Goal: Task Accomplishment & Management: Manage account settings

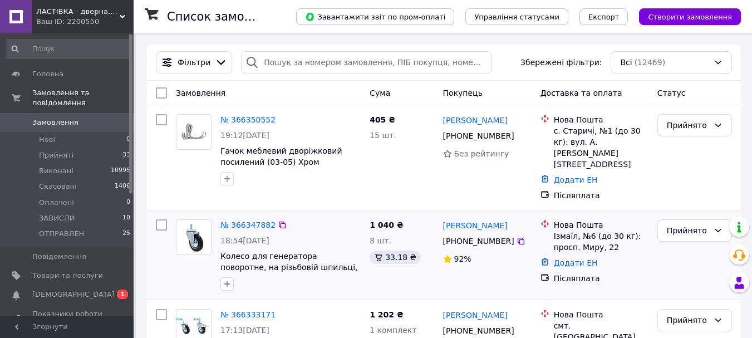
scroll to position [56, 0]
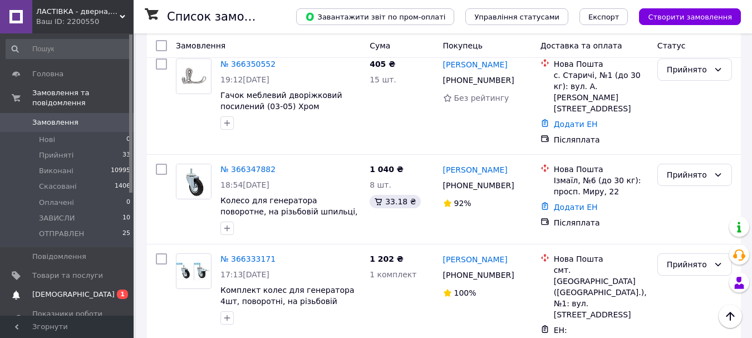
click at [45, 289] on span "[DEMOGRAPHIC_DATA]" at bounding box center [73, 294] width 82 height 10
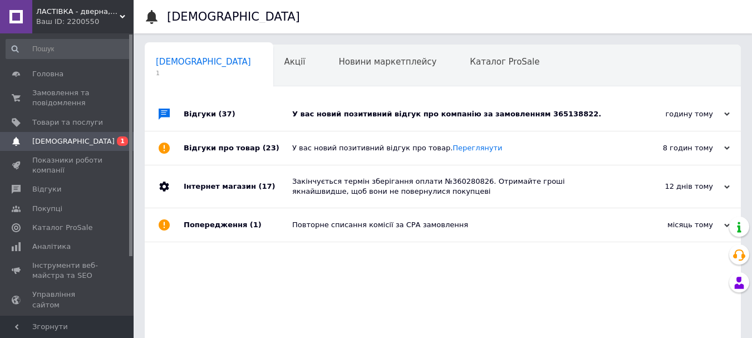
click at [366, 118] on div "У вас новий позитивний відгук про компанію за замовленням 365138822." at bounding box center [455, 114] width 326 height 10
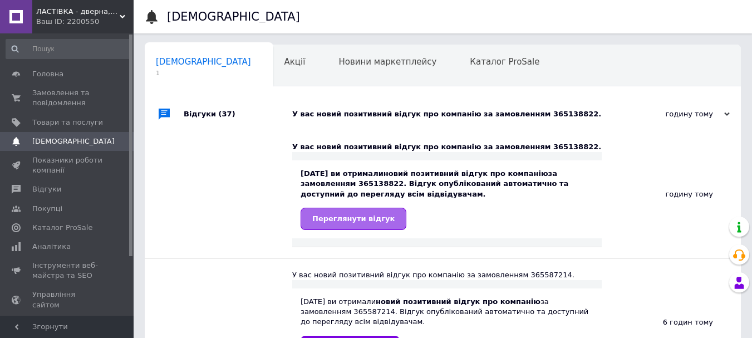
click at [352, 225] on link "Переглянути відгук" at bounding box center [353, 219] width 106 height 22
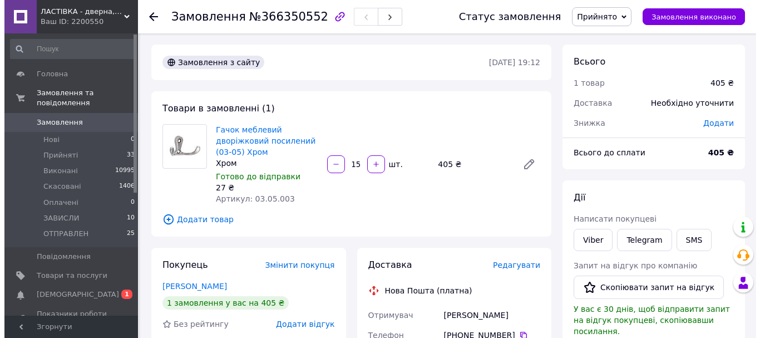
scroll to position [56, 0]
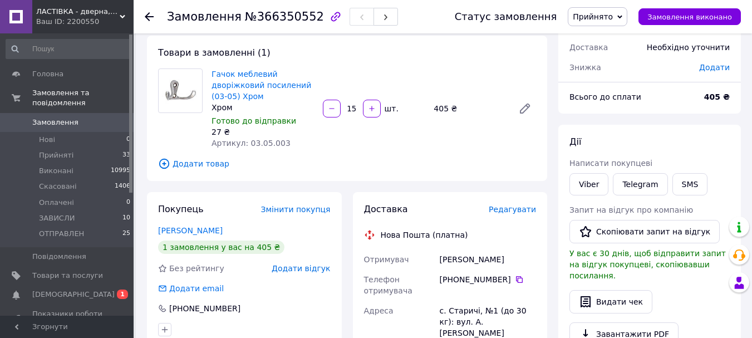
click at [524, 211] on span "Редагувати" at bounding box center [512, 209] width 47 height 9
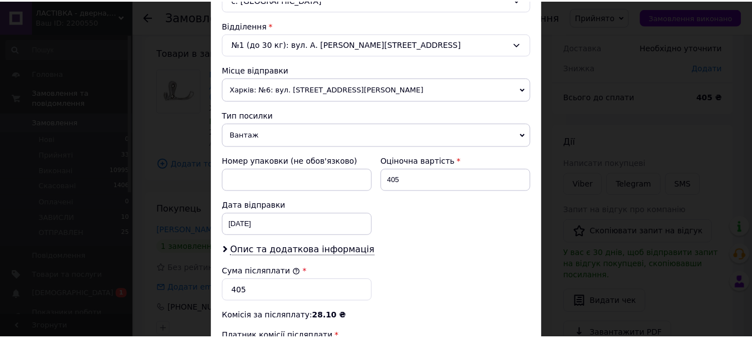
scroll to position [511, 0]
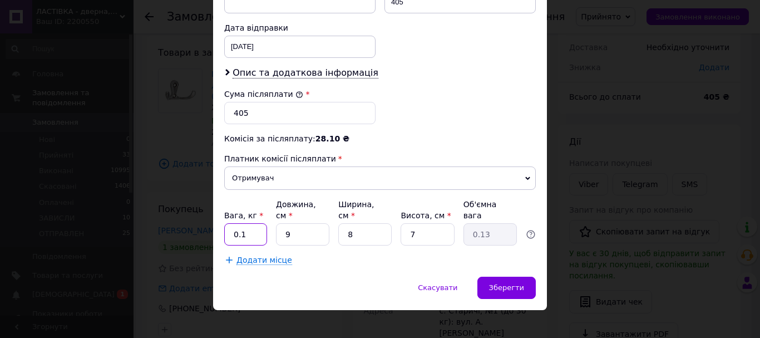
click at [248, 225] on input "0.1" at bounding box center [245, 234] width 43 height 22
type input "1"
click at [512, 283] on span "Зберегти" at bounding box center [506, 287] width 35 height 8
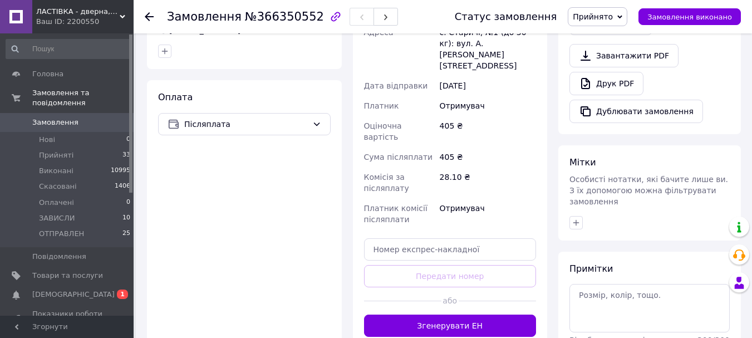
scroll to position [389, 0]
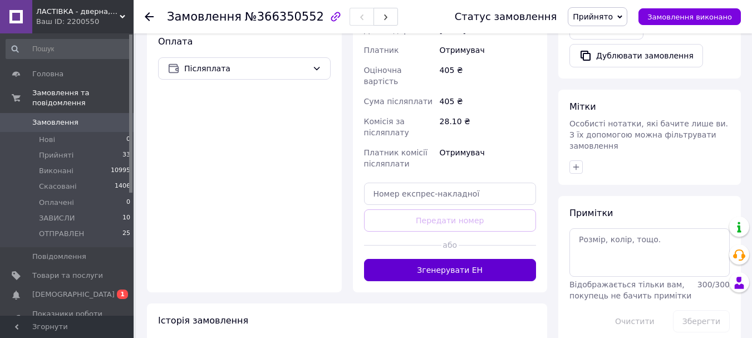
click at [452, 259] on button "Згенерувати ЕН" at bounding box center [450, 270] width 172 height 22
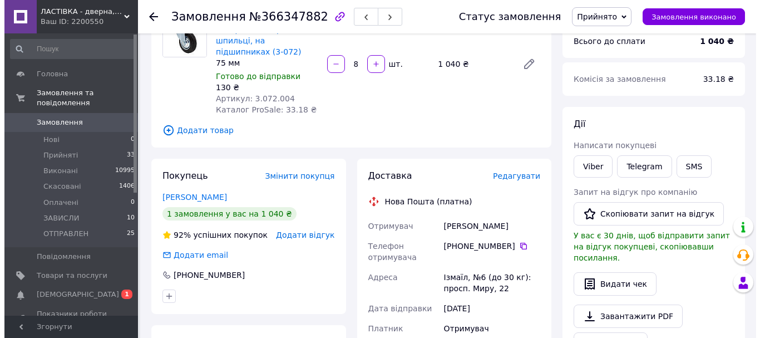
scroll to position [56, 0]
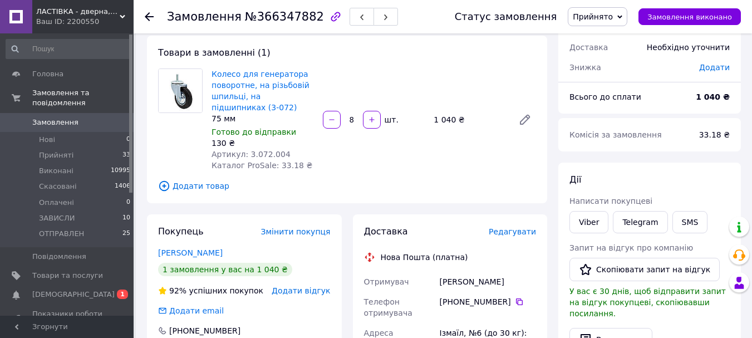
click at [527, 231] on span "Редагувати" at bounding box center [512, 231] width 47 height 9
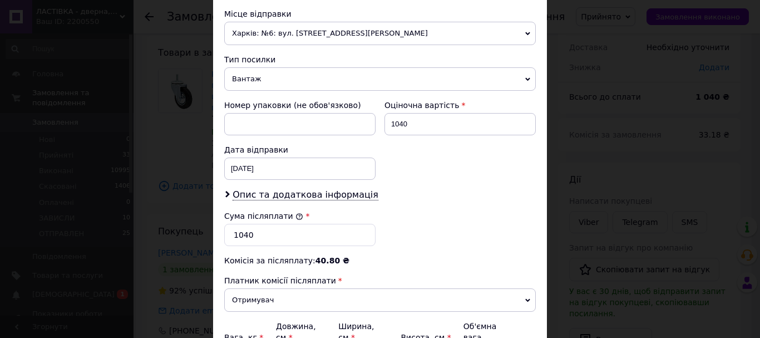
scroll to position [511, 0]
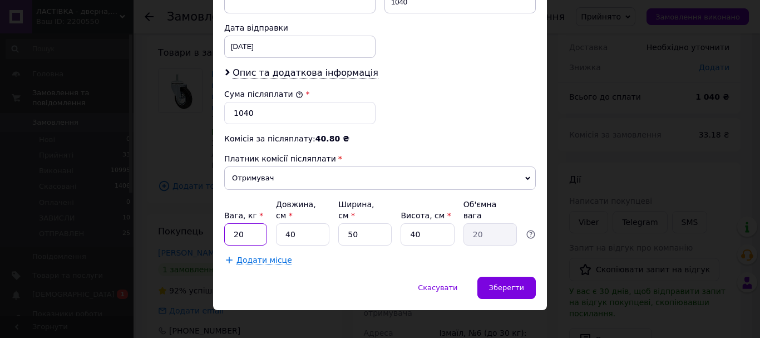
click at [255, 223] on input "20" at bounding box center [245, 234] width 43 height 22
type input "5"
click at [368, 223] on input "50" at bounding box center [364, 234] width 53 height 22
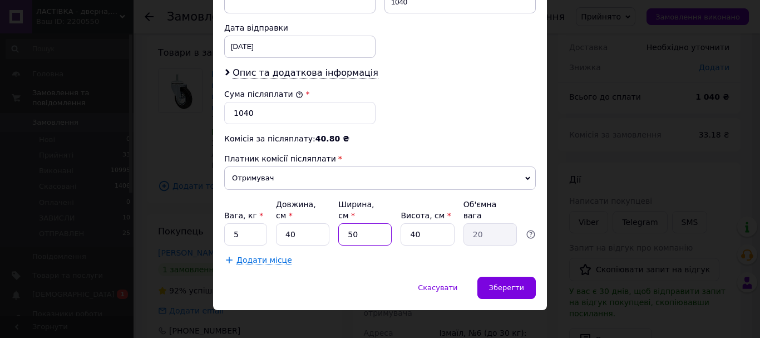
type input "2"
type input "0.8"
type input "2"
click at [503, 283] on span "Зберегти" at bounding box center [506, 287] width 35 height 8
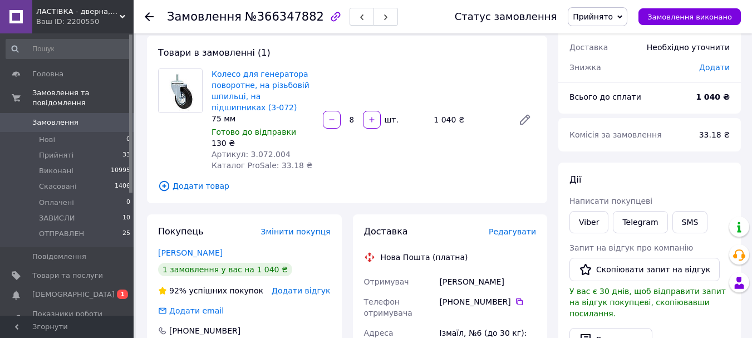
click at [527, 231] on span "Редагувати" at bounding box center [512, 231] width 47 height 9
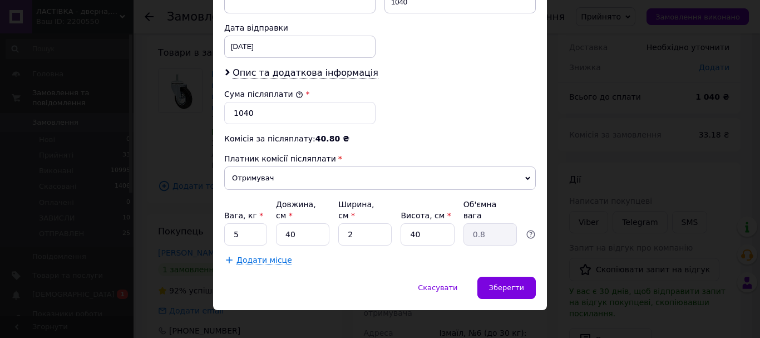
click at [563, 157] on div "× Редагування доставки Спосіб доставки Нова Пошта (платна) Платник Отримувач Ві…" at bounding box center [380, 169] width 760 height 338
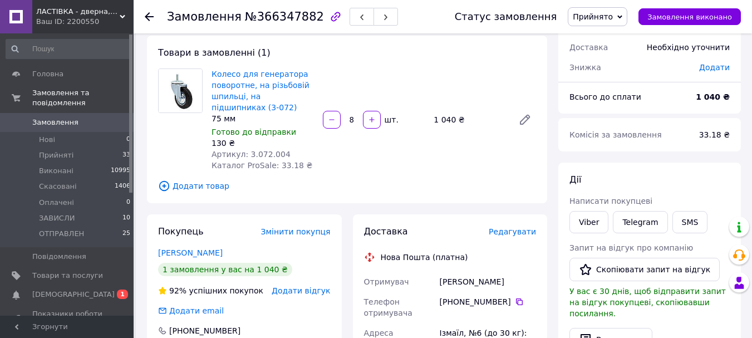
scroll to position [334, 0]
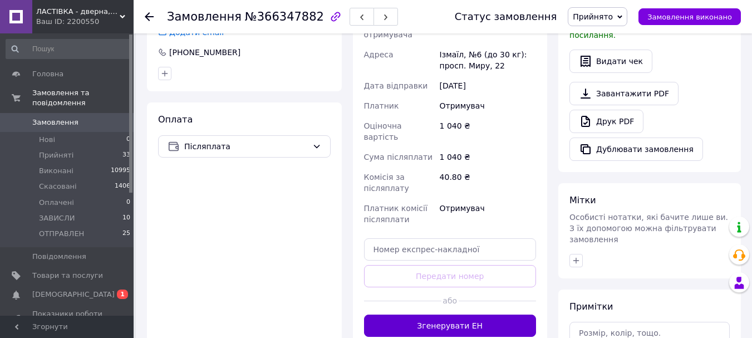
click at [428, 314] on button "Згенерувати ЕН" at bounding box center [450, 325] width 172 height 22
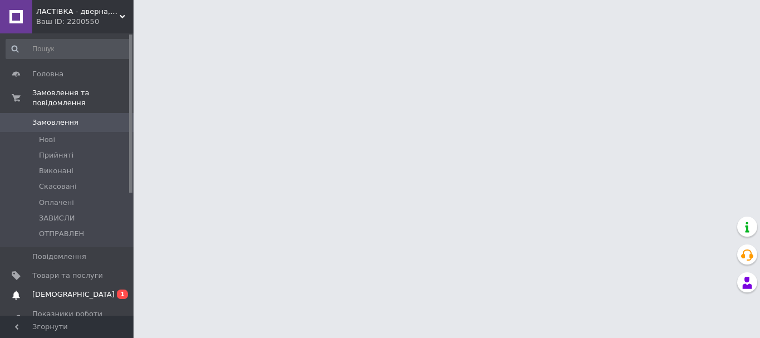
click at [49, 289] on span "[DEMOGRAPHIC_DATA]" at bounding box center [73, 294] width 82 height 10
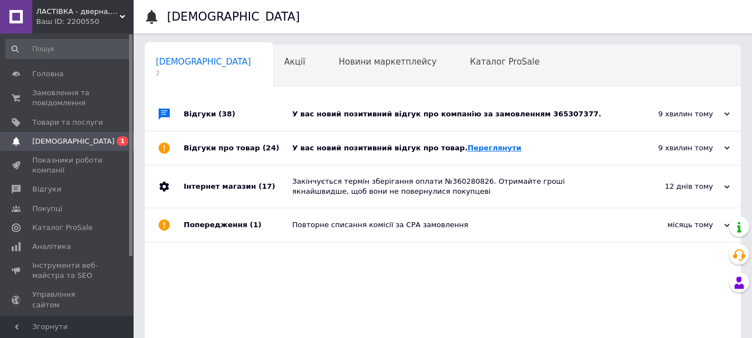
click at [467, 151] on link "Переглянути" at bounding box center [494, 148] width 54 height 8
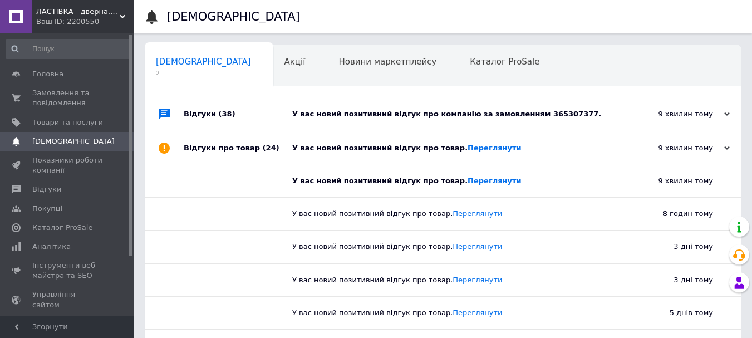
click at [452, 110] on div "У вас новий позитивний відгук про компанію за замовленням 365307377." at bounding box center [455, 114] width 326 height 10
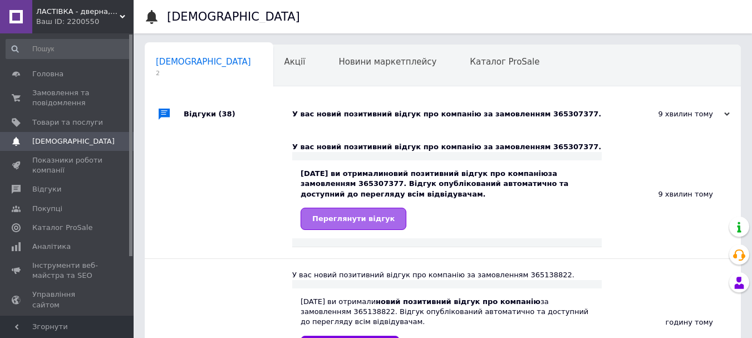
click at [351, 221] on span "Переглянути відгук" at bounding box center [353, 218] width 82 height 8
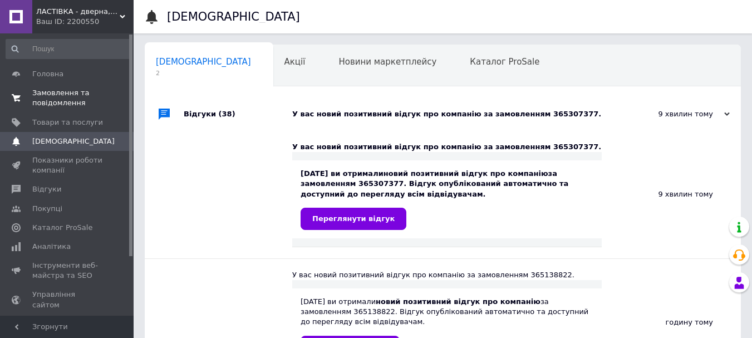
click at [66, 101] on span "Замовлення та повідомлення" at bounding box center [67, 98] width 71 height 20
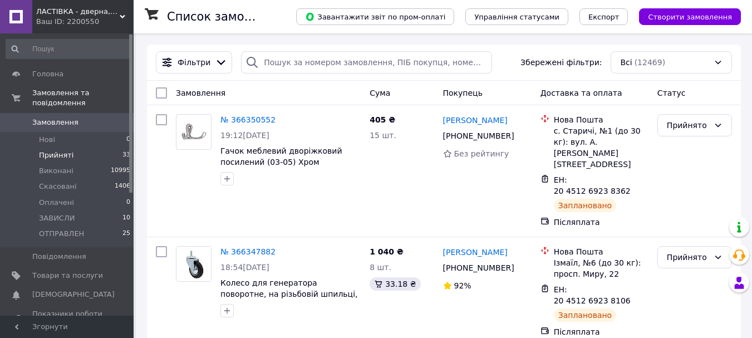
click at [46, 150] on span "Прийняті" at bounding box center [56, 155] width 34 height 10
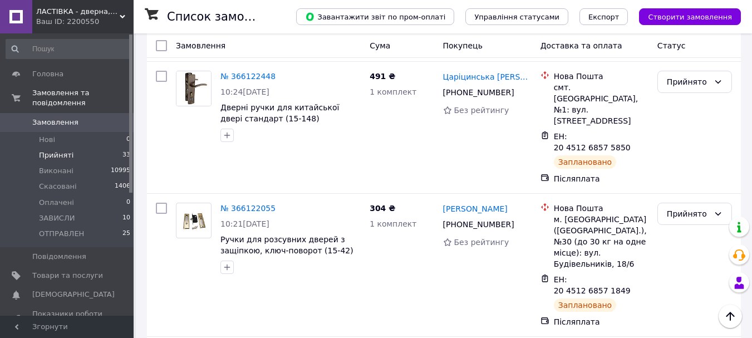
scroll to position [3864, 0]
